Goal: Information Seeking & Learning: Find specific fact

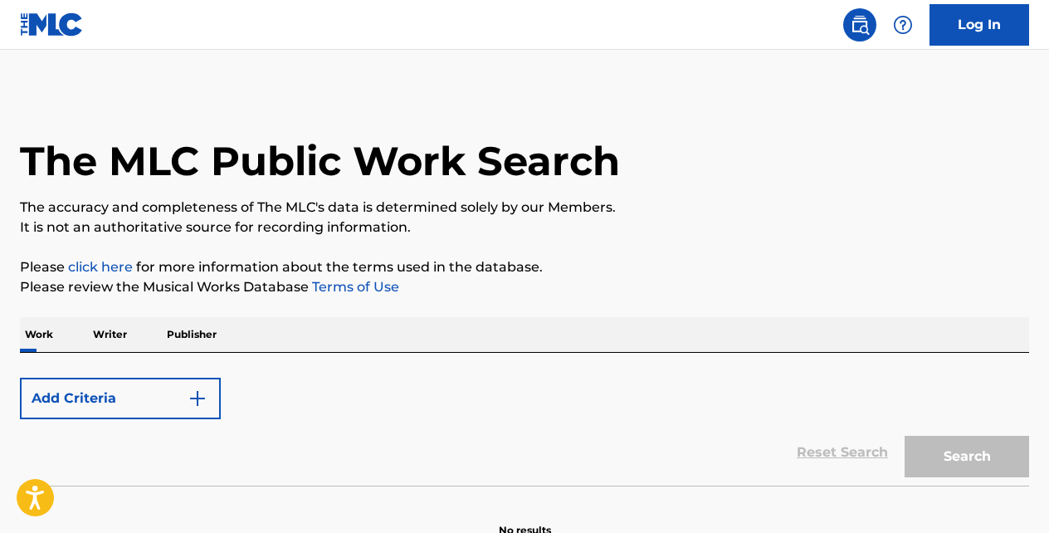
click at [200, 388] on button "Add Criteria" at bounding box center [120, 399] width 201 height 42
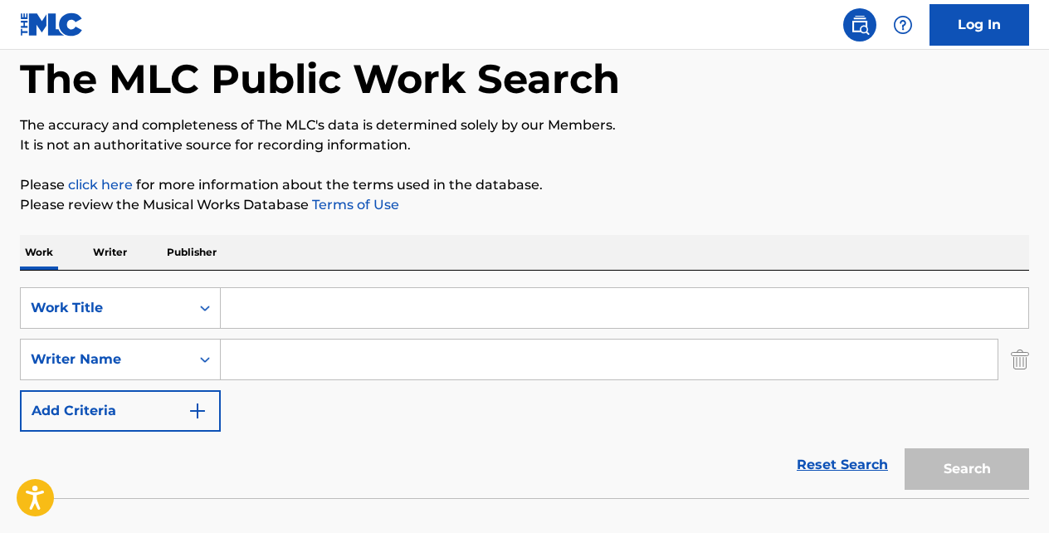
scroll to position [105, 0]
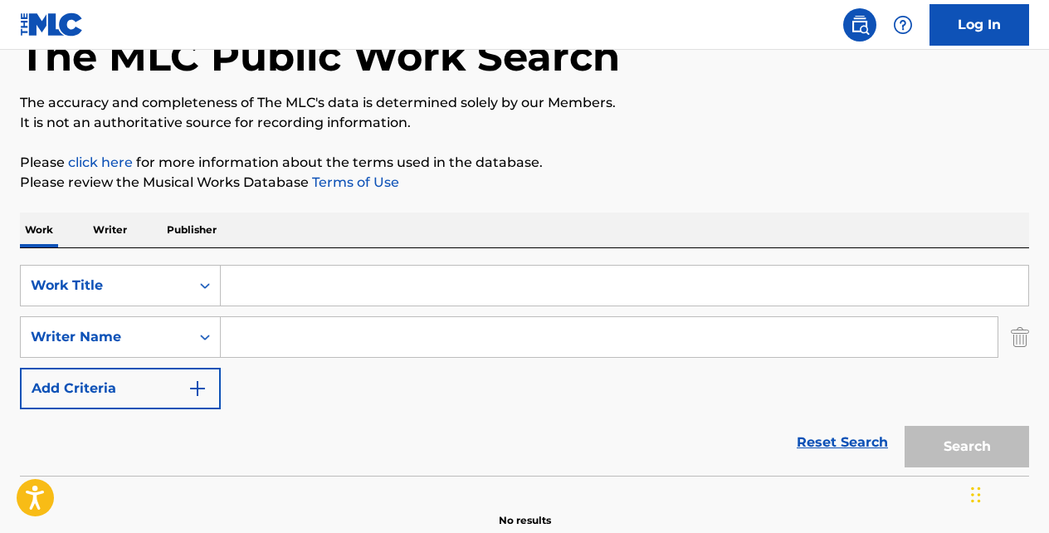
click at [417, 293] on input "Search Form" at bounding box center [625, 286] width 808 height 40
paste input "[MEDICAL_DATA]"
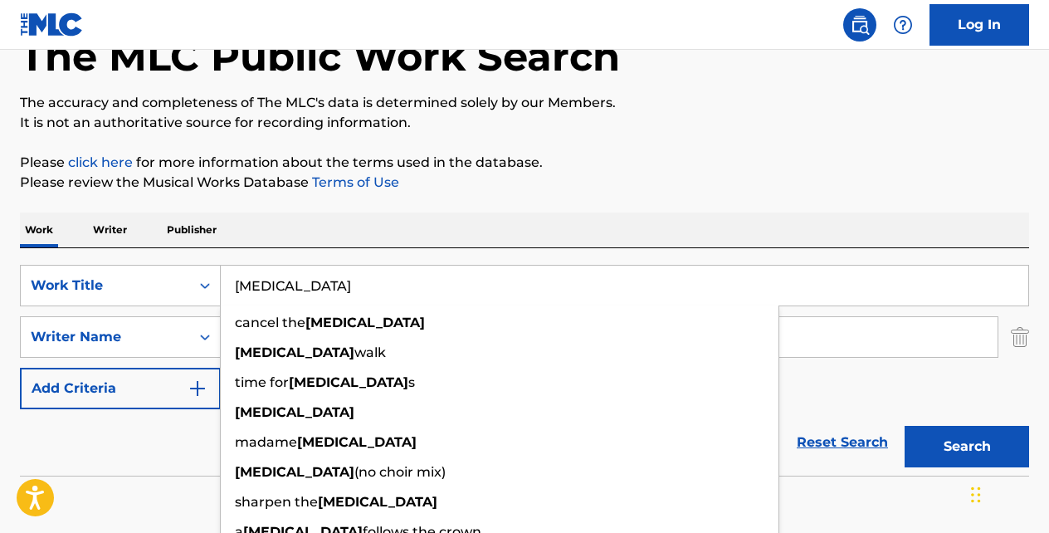
type input "[MEDICAL_DATA]"
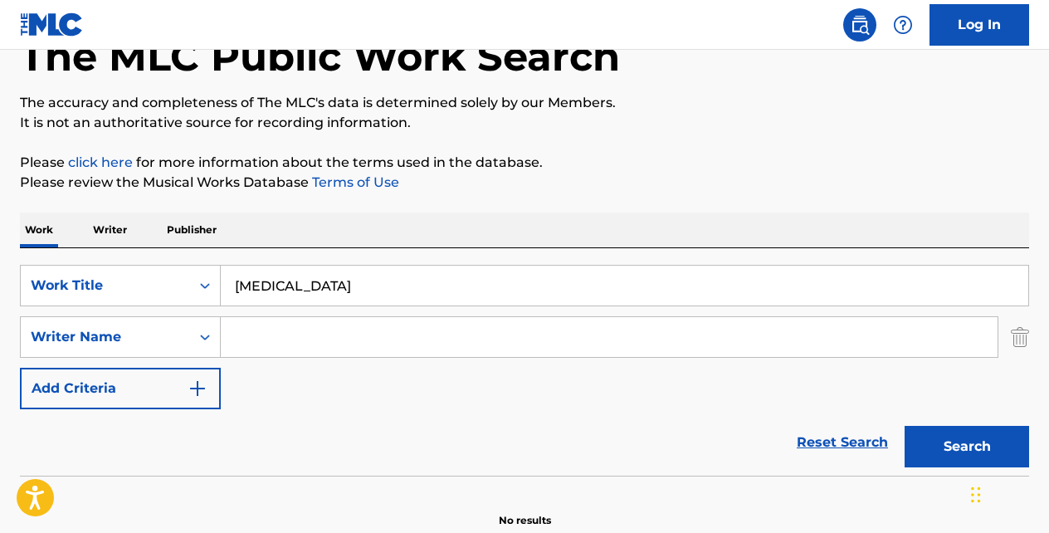
click at [350, 345] on input "Search Form" at bounding box center [609, 337] width 777 height 40
type input "chamfleury"
click at [20, 368] on button "Add Criteria" at bounding box center [120, 389] width 201 height 42
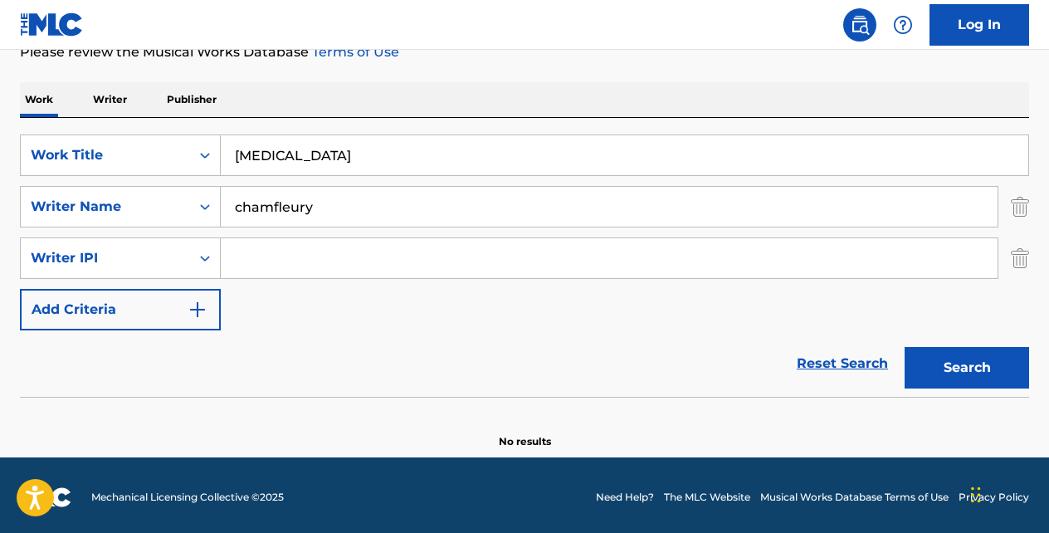
scroll to position [239, 0]
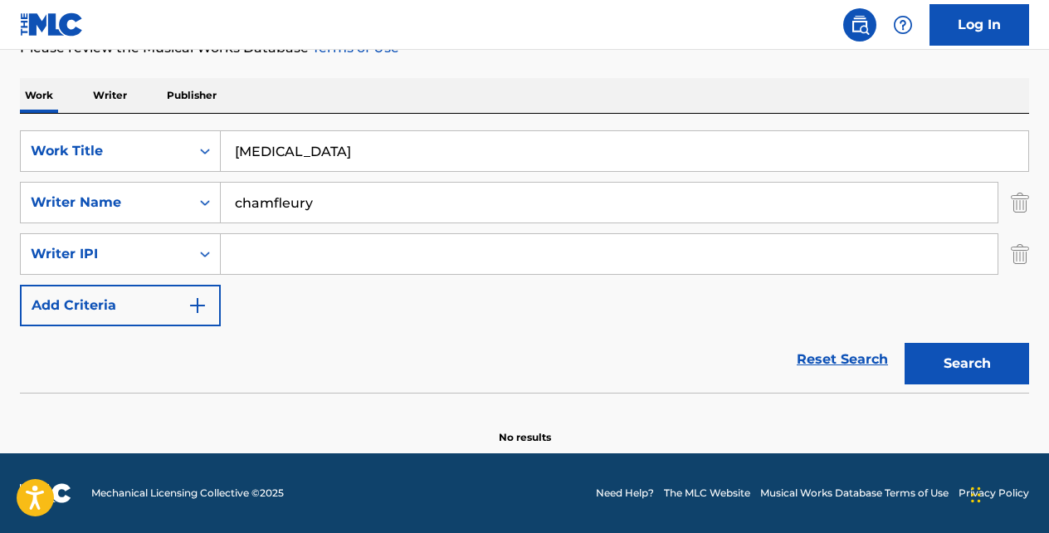
click at [973, 370] on button "Search" at bounding box center [967, 364] width 125 height 42
click at [510, 214] on input "chamfleury" at bounding box center [609, 203] width 777 height 40
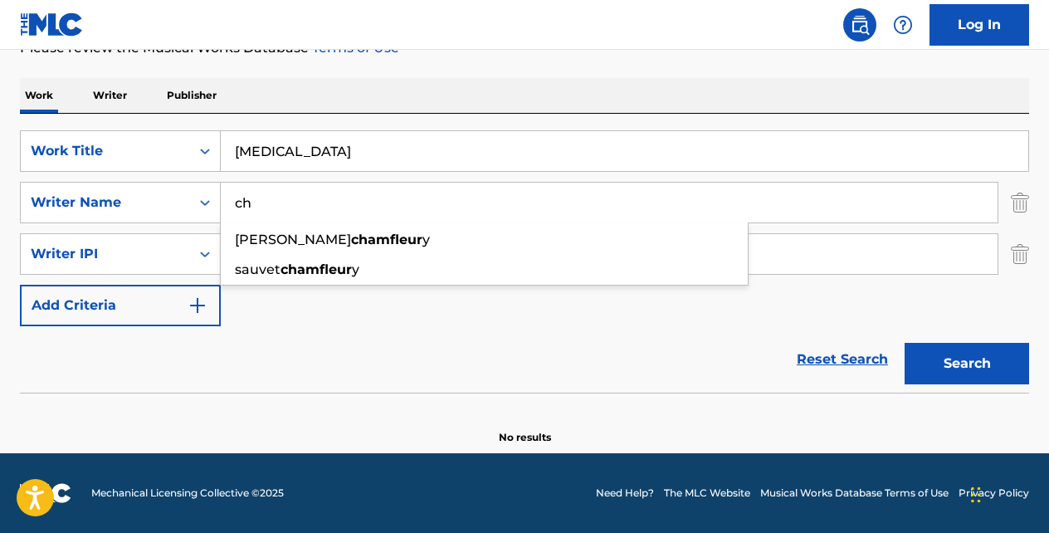
type input "c"
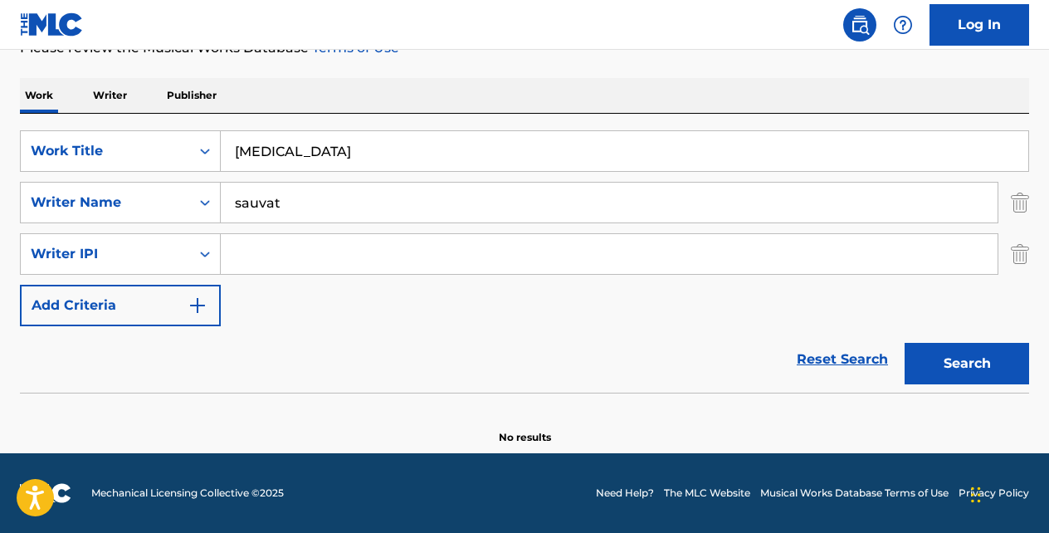
click at [905, 343] on button "Search" at bounding box center [967, 364] width 125 height 42
click at [299, 193] on input "sauvat" at bounding box center [609, 203] width 777 height 40
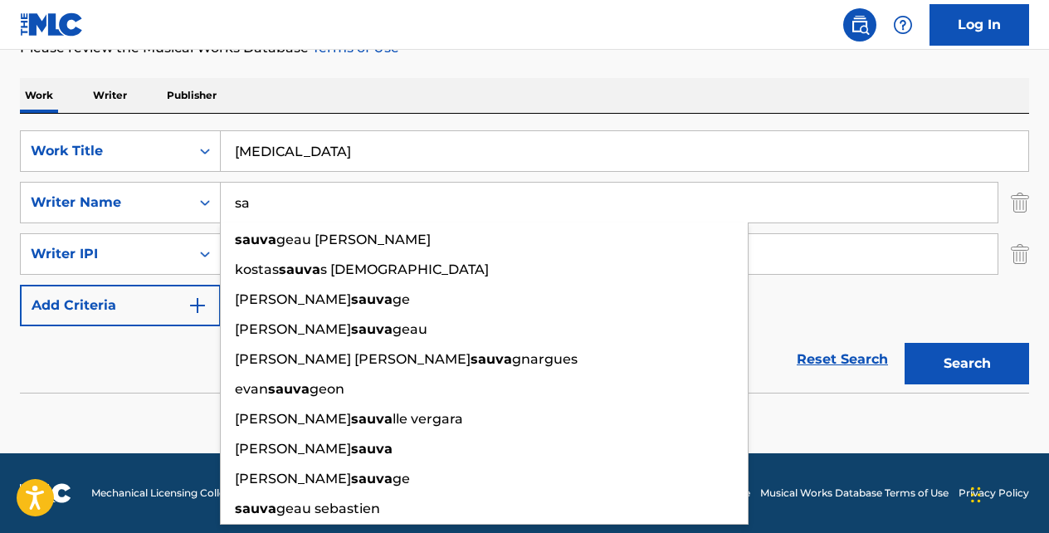
type input "s"
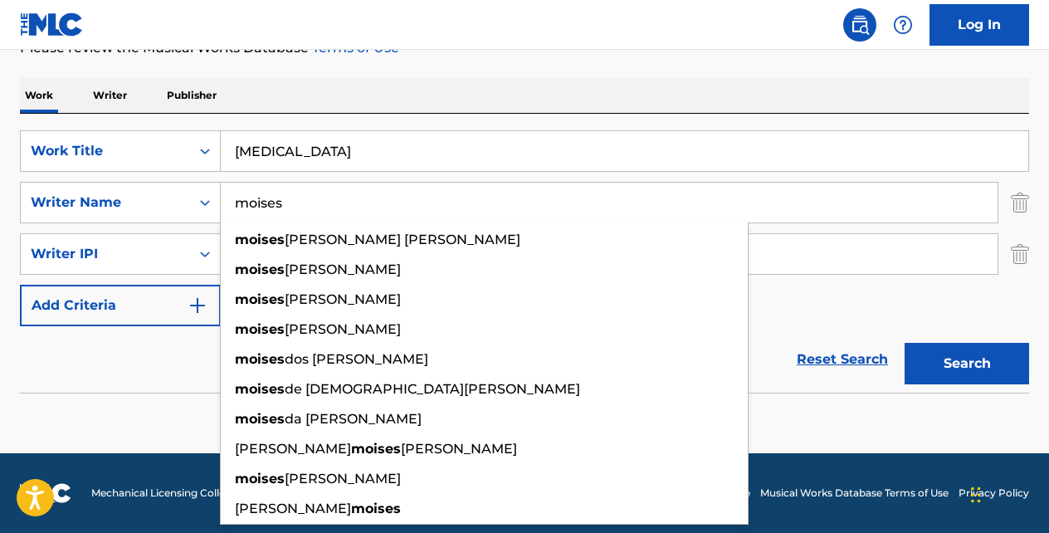
type input "moises"
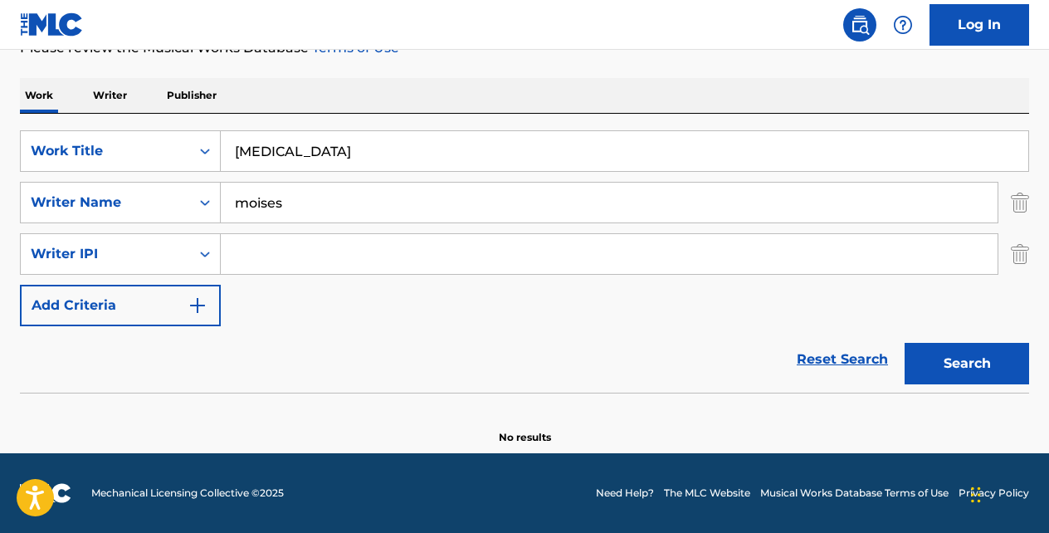
click at [905, 343] on button "Search" at bounding box center [967, 364] width 125 height 42
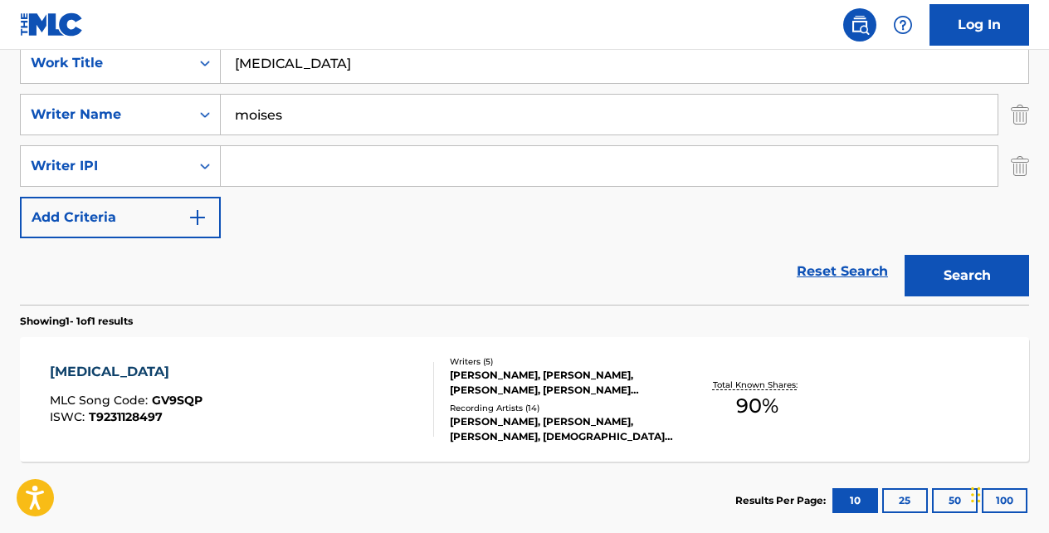
scroll to position [327, 0]
click at [99, 370] on div "[MEDICAL_DATA]" at bounding box center [126, 372] width 153 height 20
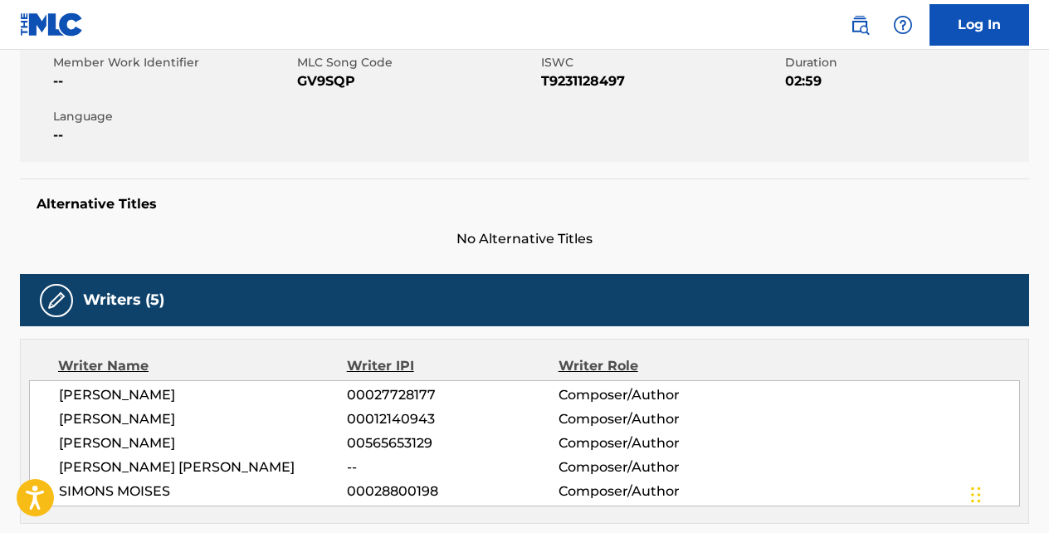
scroll to position [305, 0]
